Goal: Find specific page/section: Find specific page/section

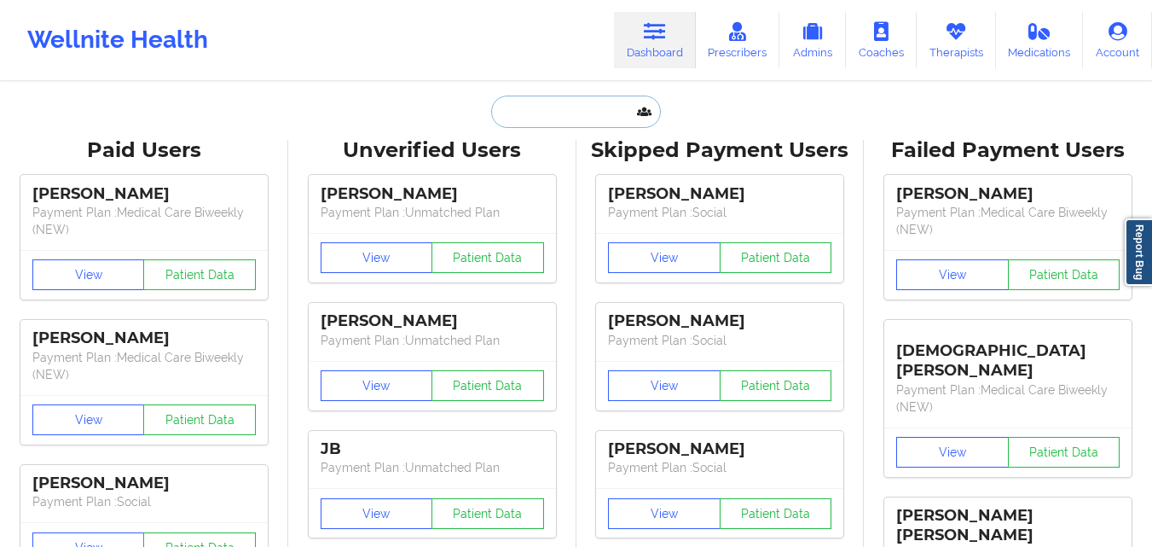
click at [561, 115] on input "text" at bounding box center [575, 112] width 169 height 32
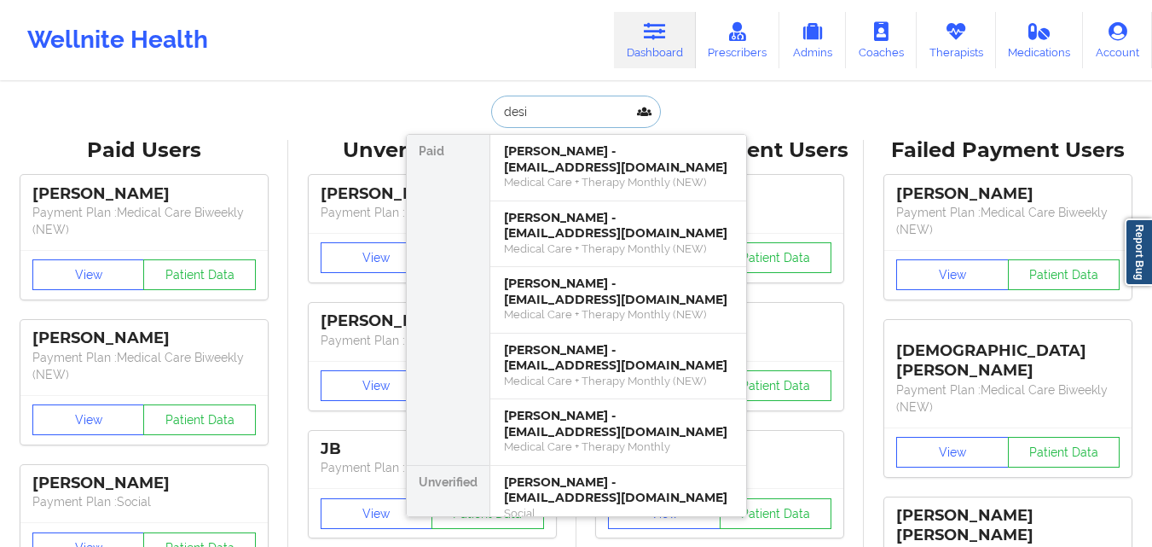
type input "[PERSON_NAME]"
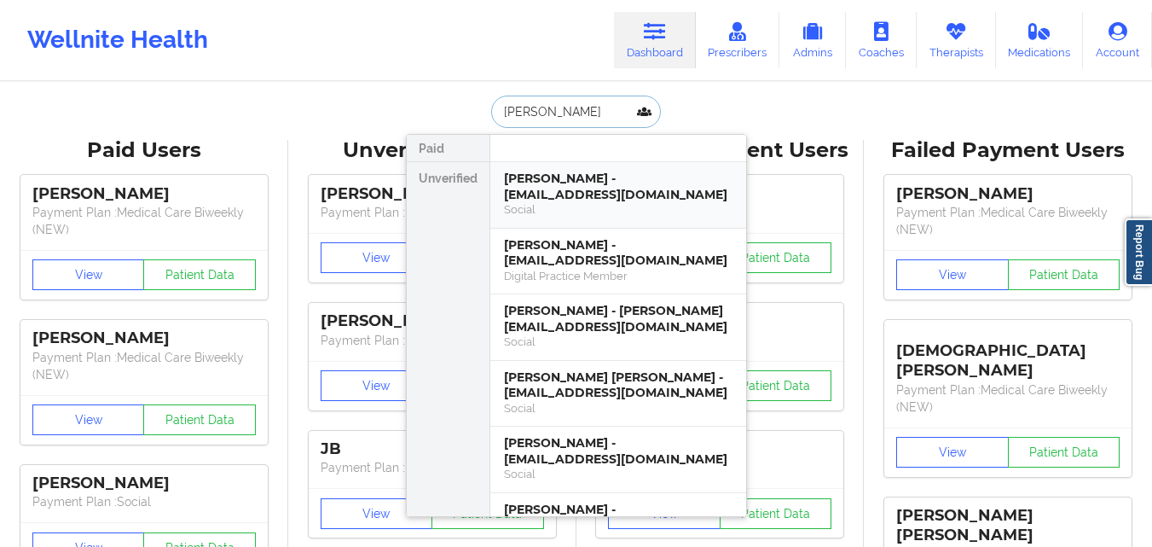
click at [600, 195] on div "[PERSON_NAME] - [EMAIL_ADDRESS][DOMAIN_NAME]" at bounding box center [618, 187] width 229 height 32
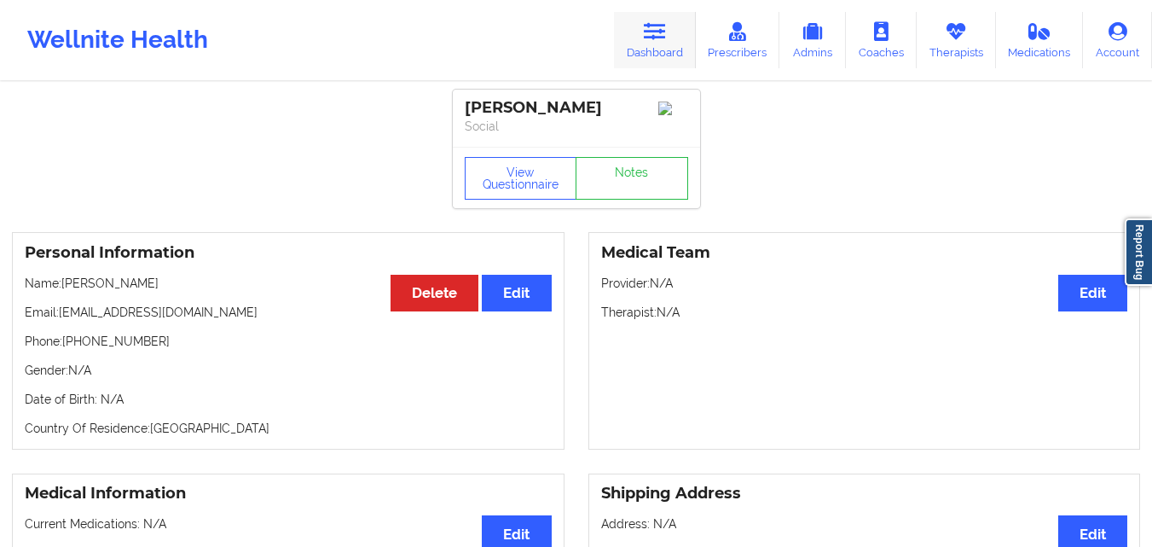
click at [650, 40] on icon at bounding box center [655, 31] width 22 height 19
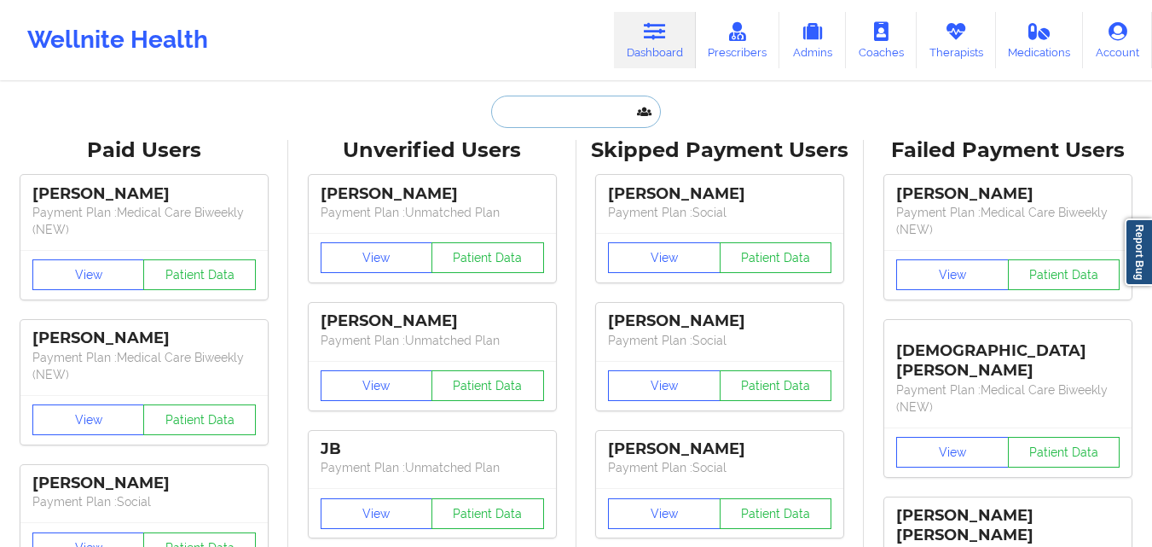
click at [563, 119] on input "text" at bounding box center [575, 112] width 169 height 32
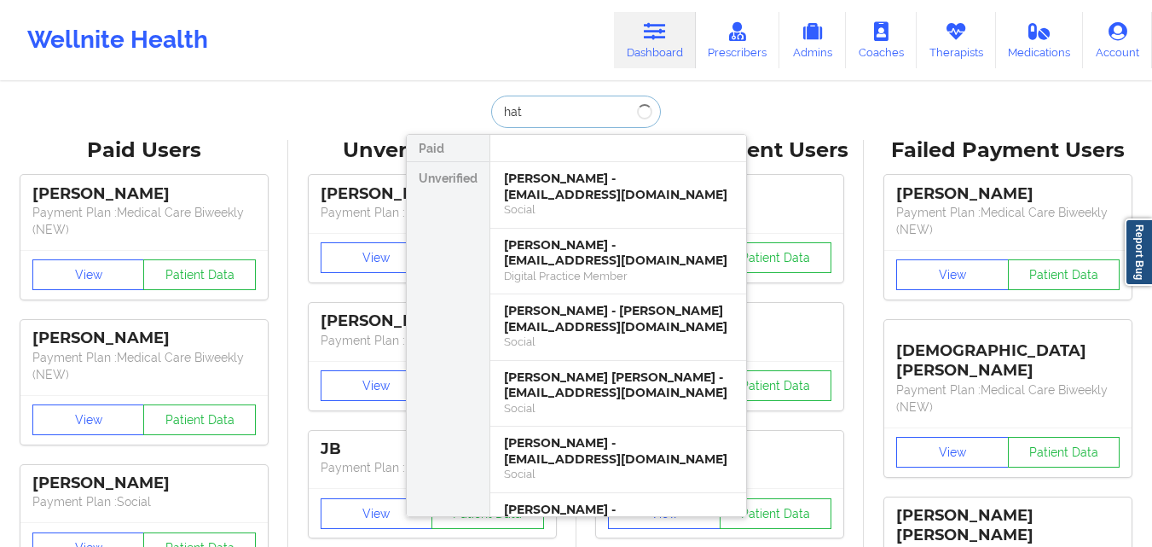
type input "[PERSON_NAME]"
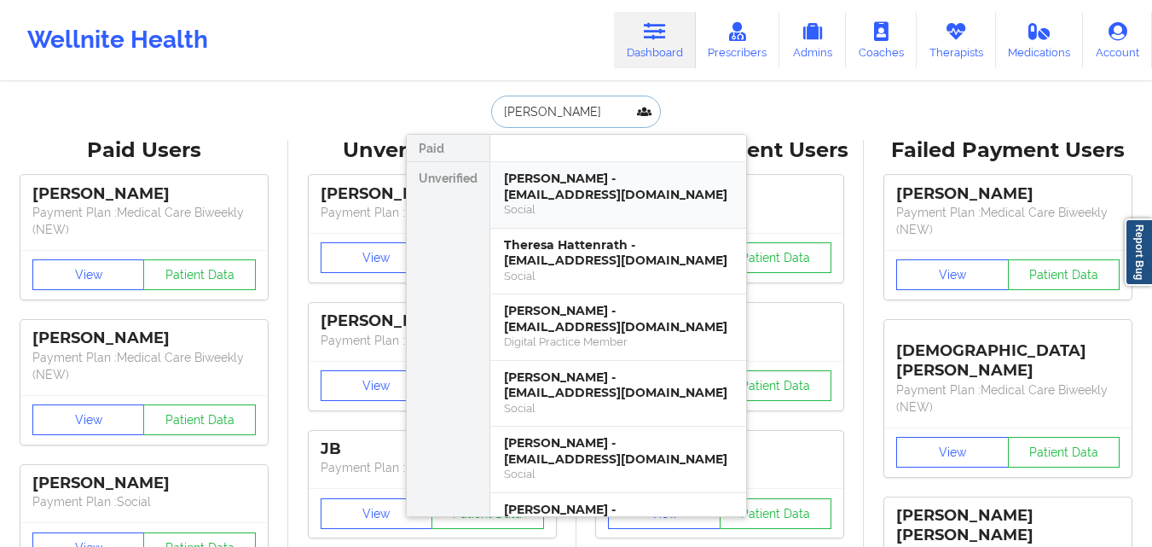
click at [548, 184] on div "[PERSON_NAME] - [EMAIL_ADDRESS][DOMAIN_NAME]" at bounding box center [618, 187] width 229 height 32
